Goal: Transaction & Acquisition: Purchase product/service

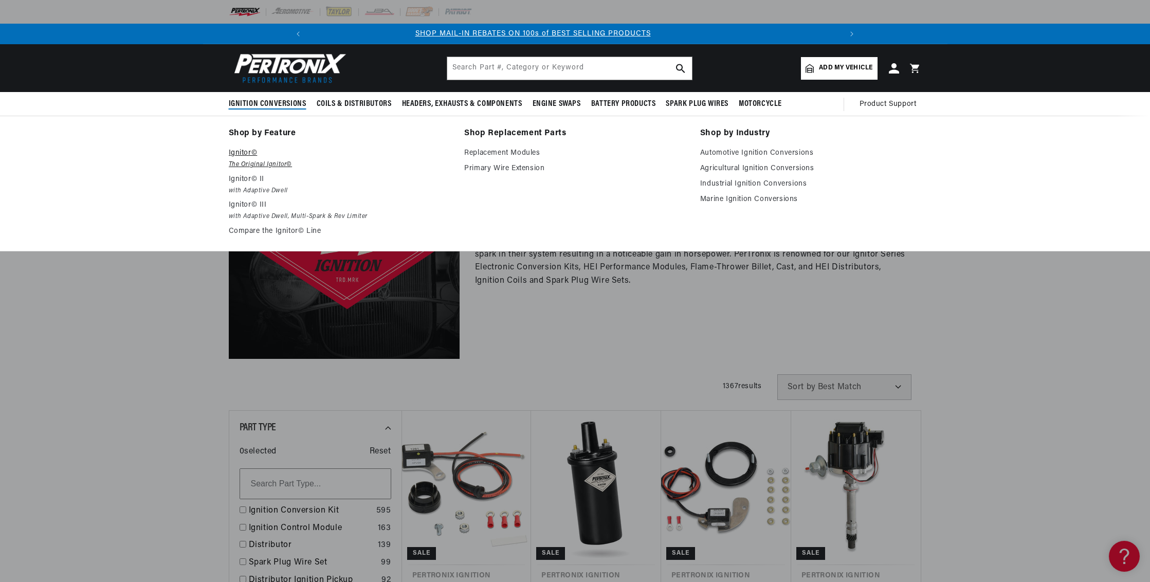
scroll to position [0, 1150]
click at [229, 159] on p "Ignitor©" at bounding box center [340, 153] width 222 height 12
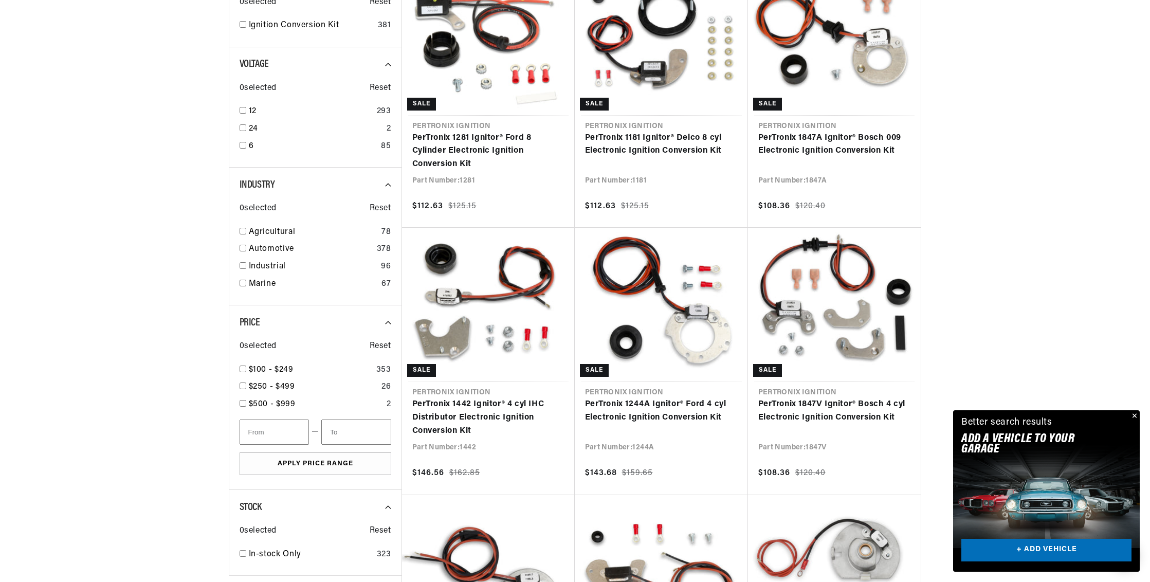
scroll to position [350, 0]
click at [240, 122] on div "12 293" at bounding box center [316, 112] width 152 height 17
checkbox input "true"
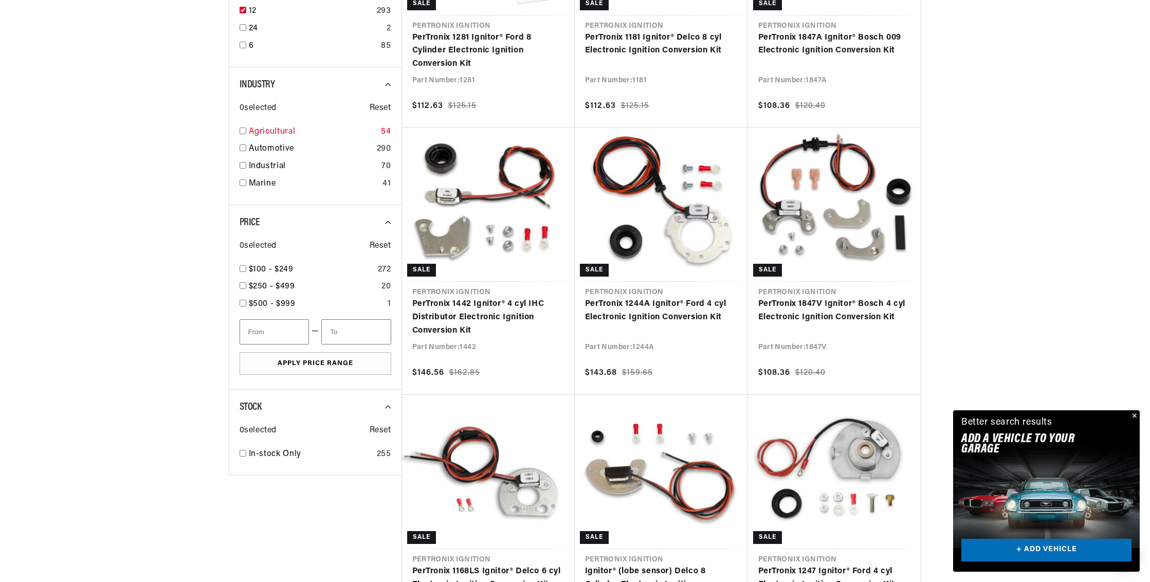
scroll to position [0, 1150]
click at [240, 134] on input "checkbox" at bounding box center [243, 130] width 7 height 7
checkbox input "true"
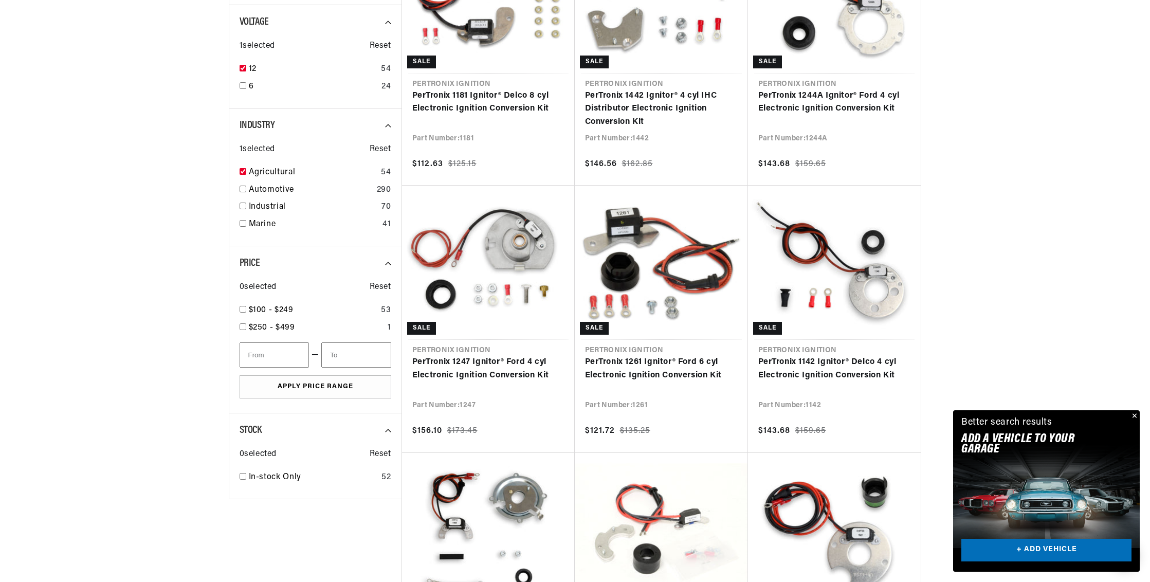
scroll to position [0, 1150]
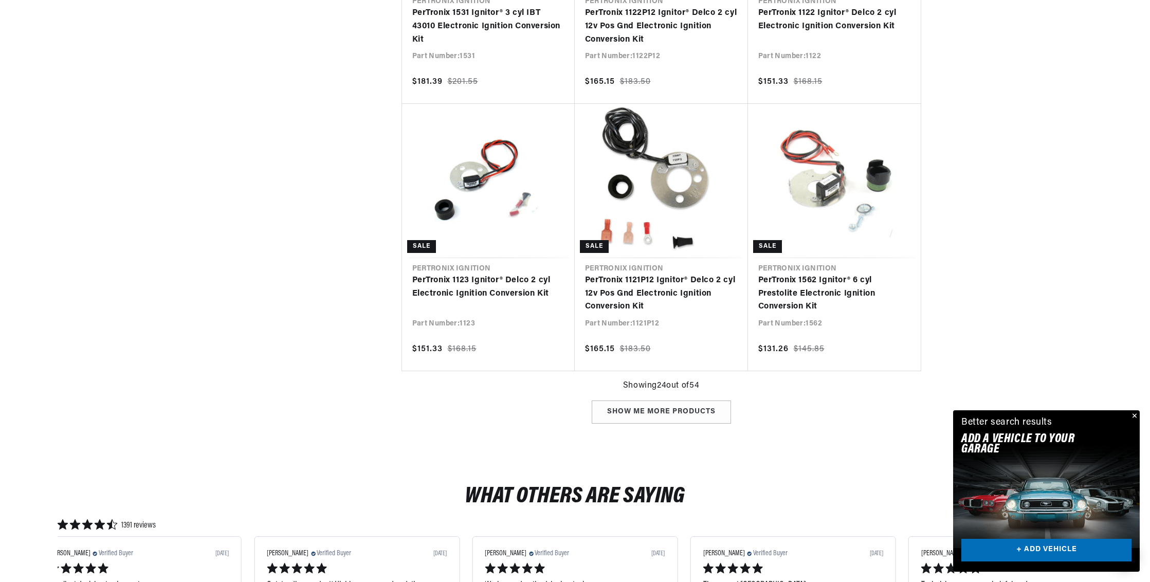
scroll to position [0, 1150]
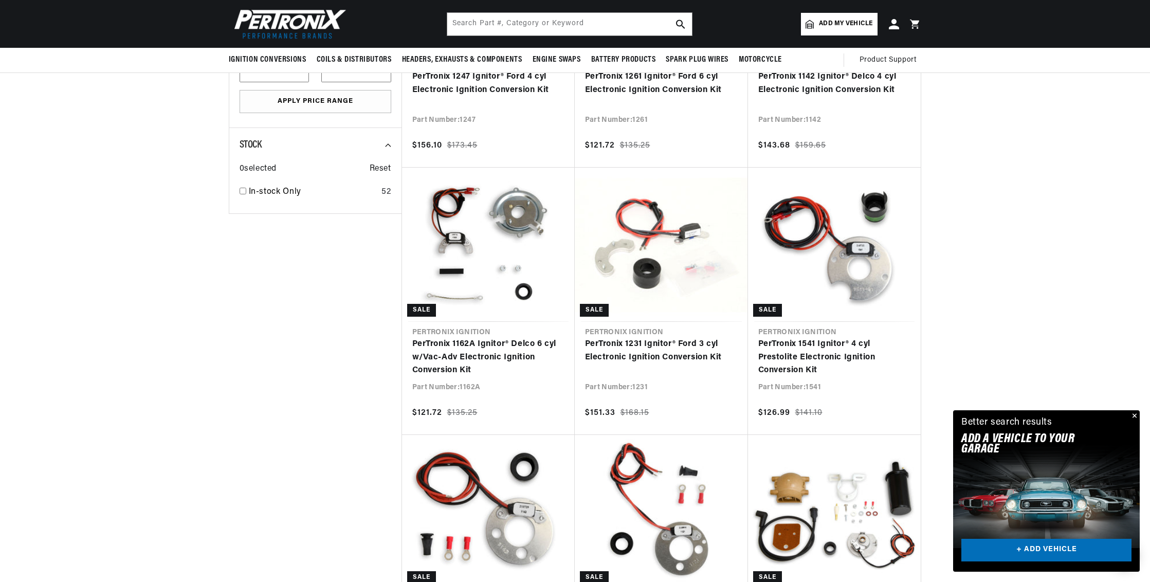
scroll to position [645, 0]
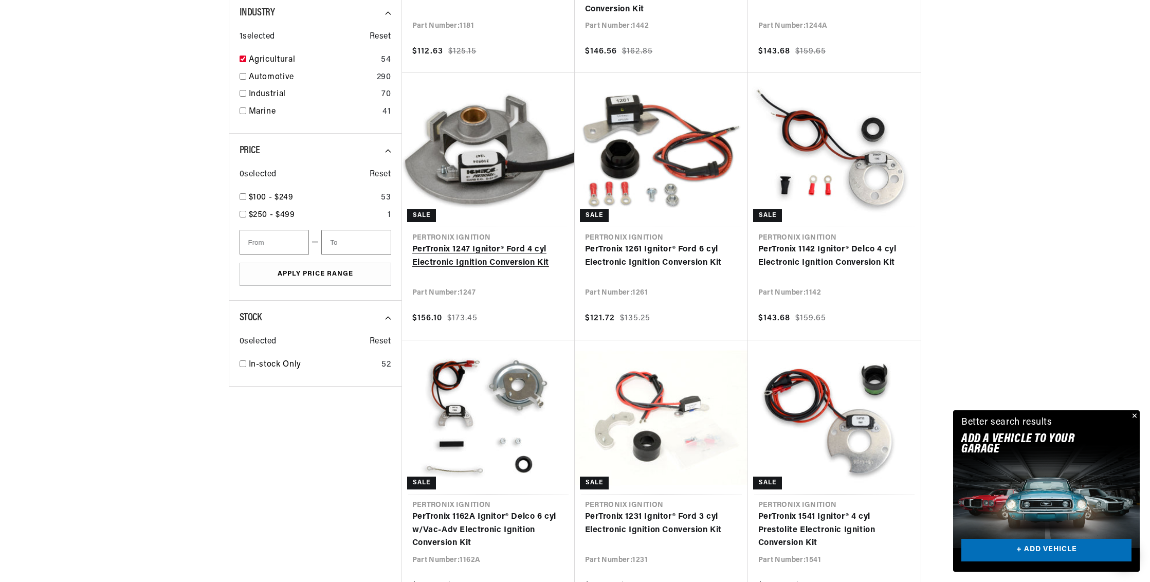
click at [417, 269] on link "PerTronix 1247 Ignitor® Ford 4 cyl Electronic Ignition Conversion Kit" at bounding box center [488, 256] width 152 height 26
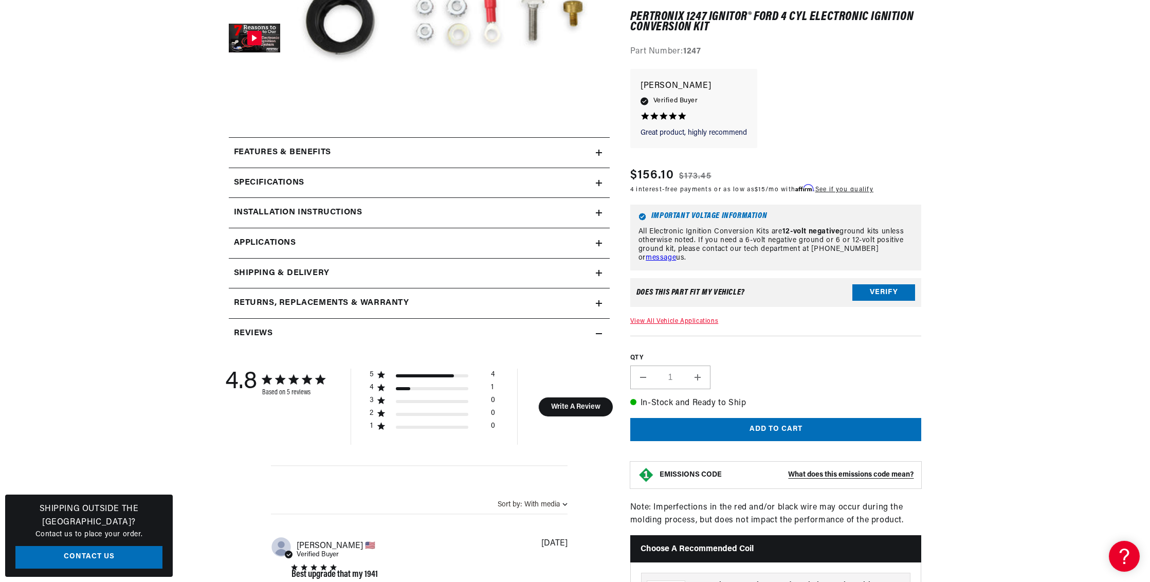
scroll to position [361, 0]
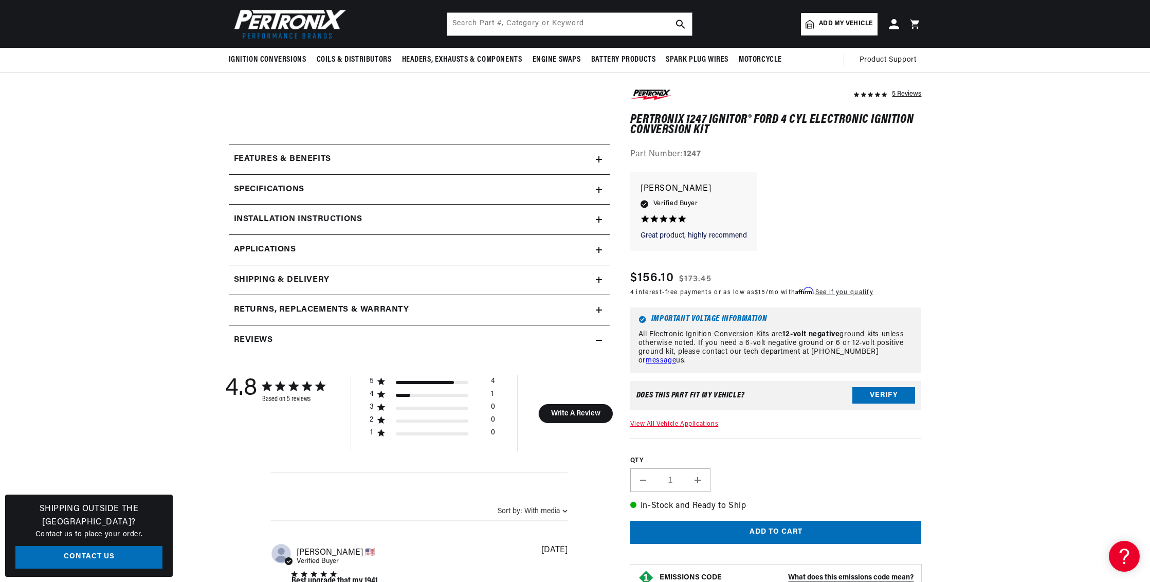
click at [709, 421] on link "View All Vehicle Applications" at bounding box center [674, 424] width 88 height 6
